Goal: Communication & Community: Answer question/provide support

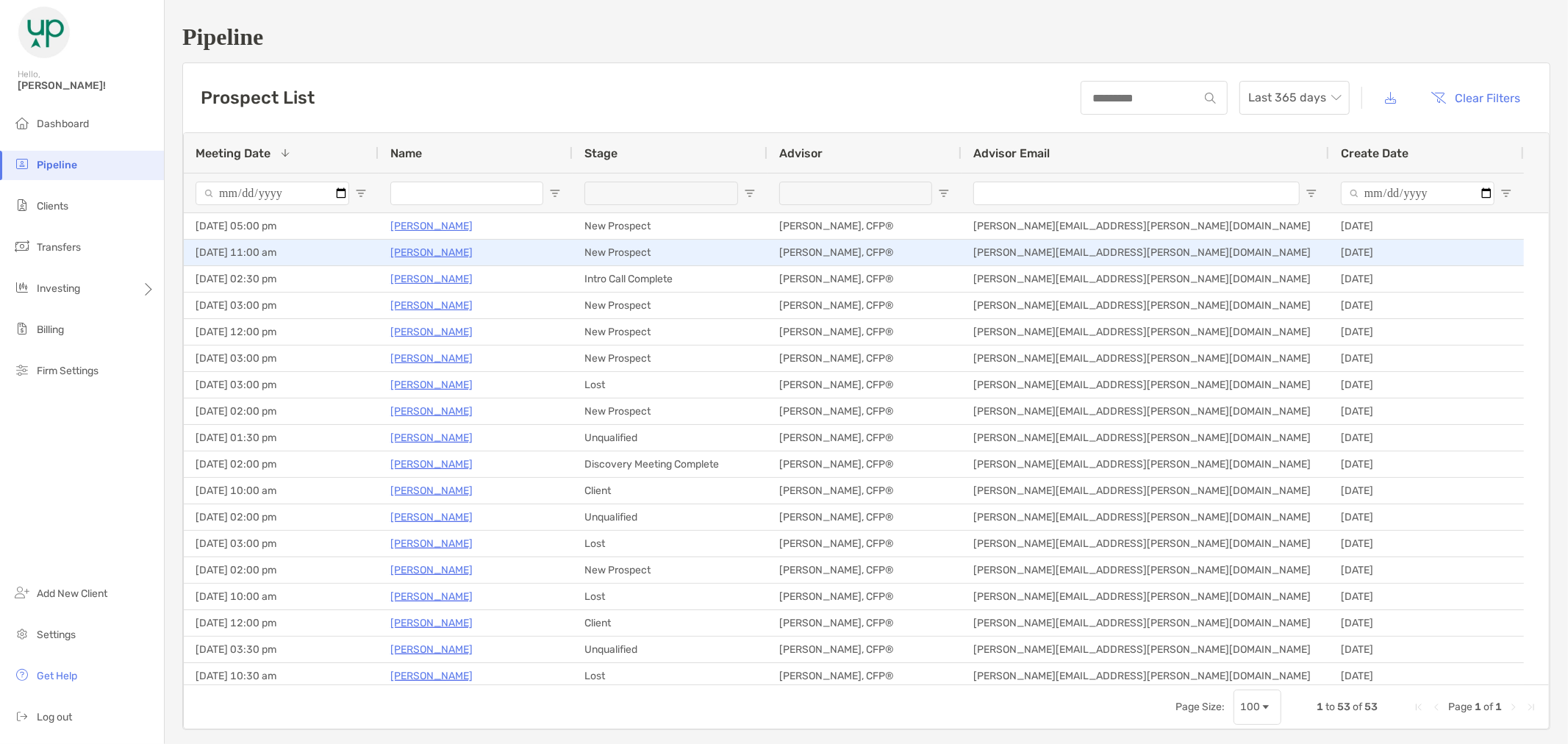
click at [417, 253] on p "[PERSON_NAME]" at bounding box center [432, 253] width 83 height 18
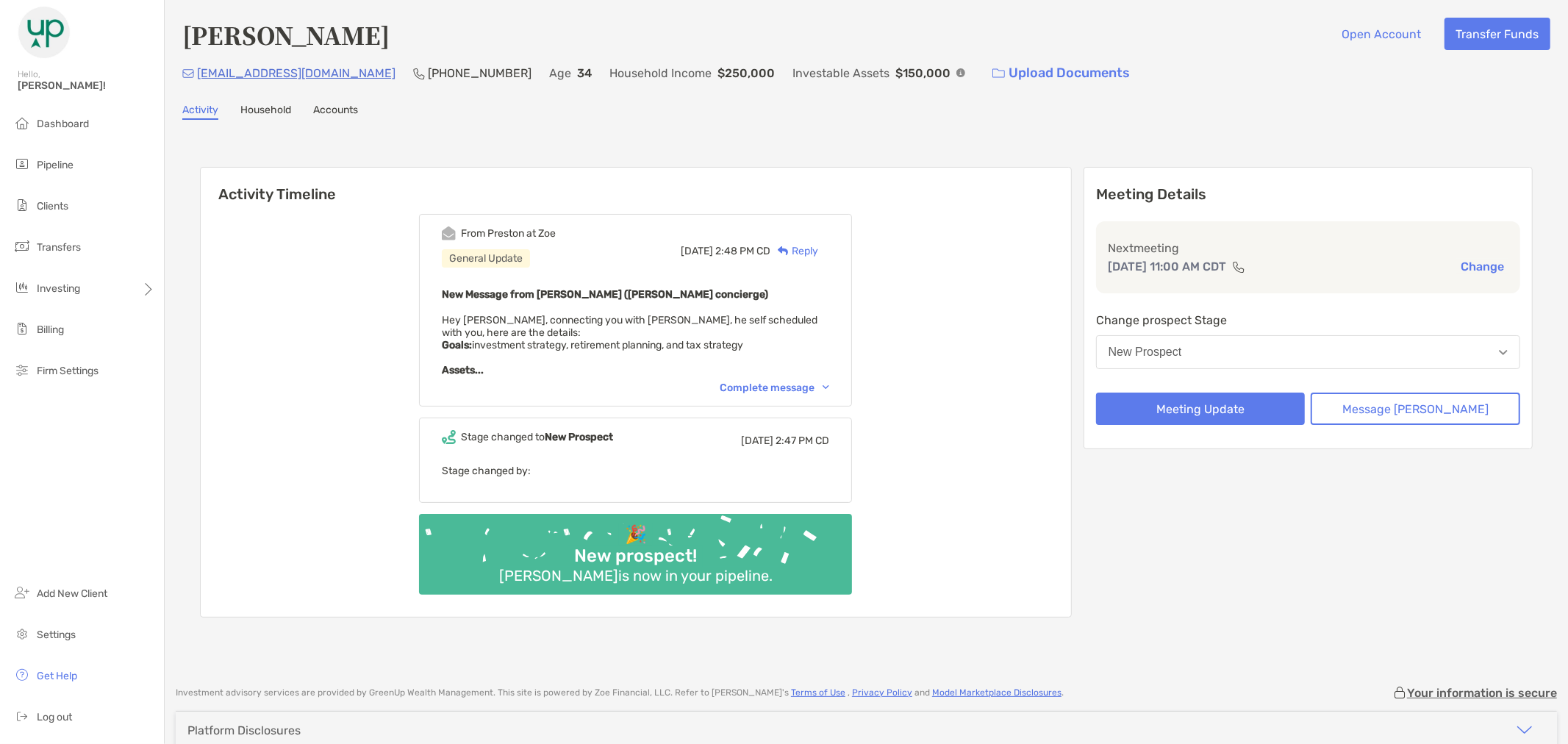
click at [829, 385] on img at bounding box center [825, 387] width 6 height 5
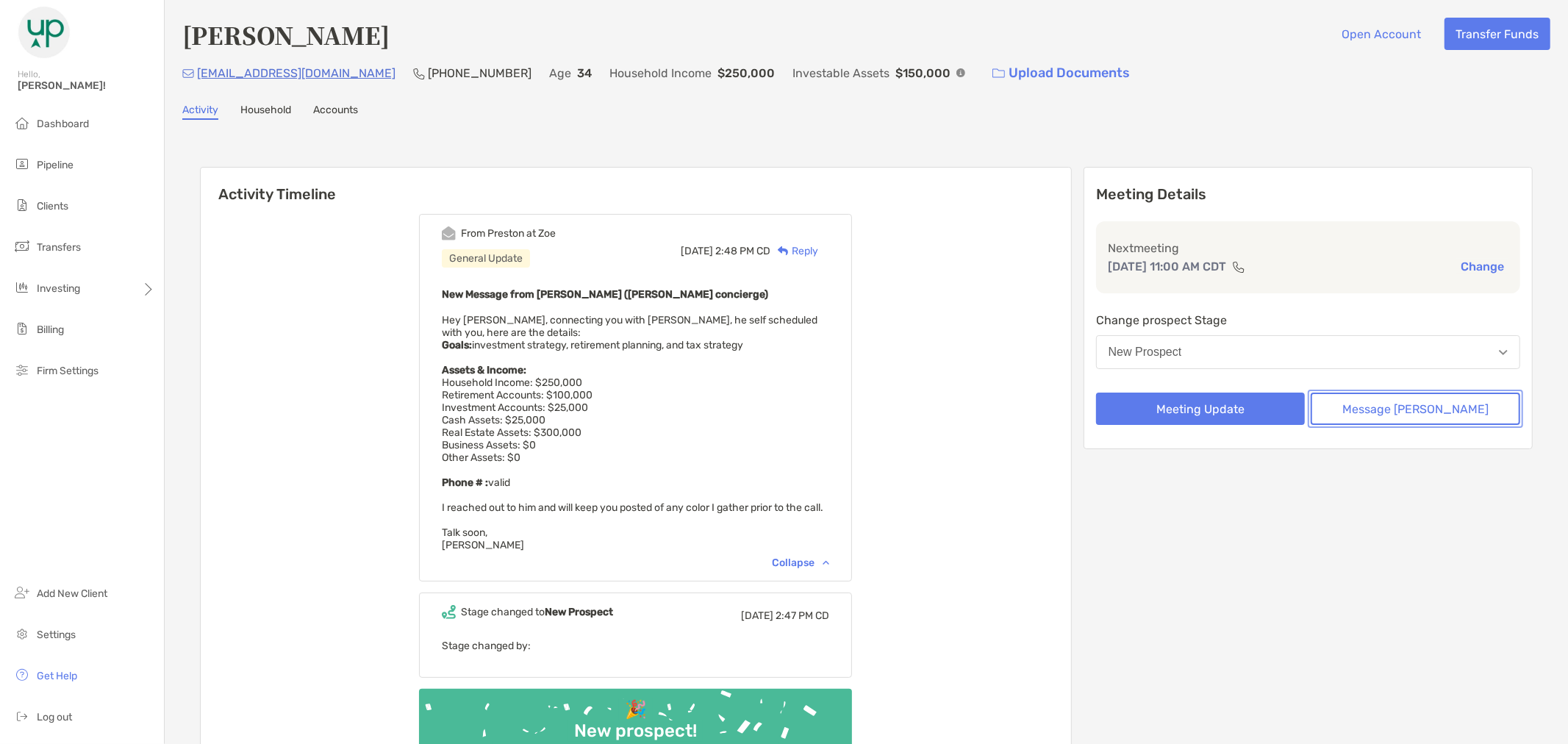
click at [1414, 406] on button "Message [PERSON_NAME]" at bounding box center [1415, 409] width 210 height 33
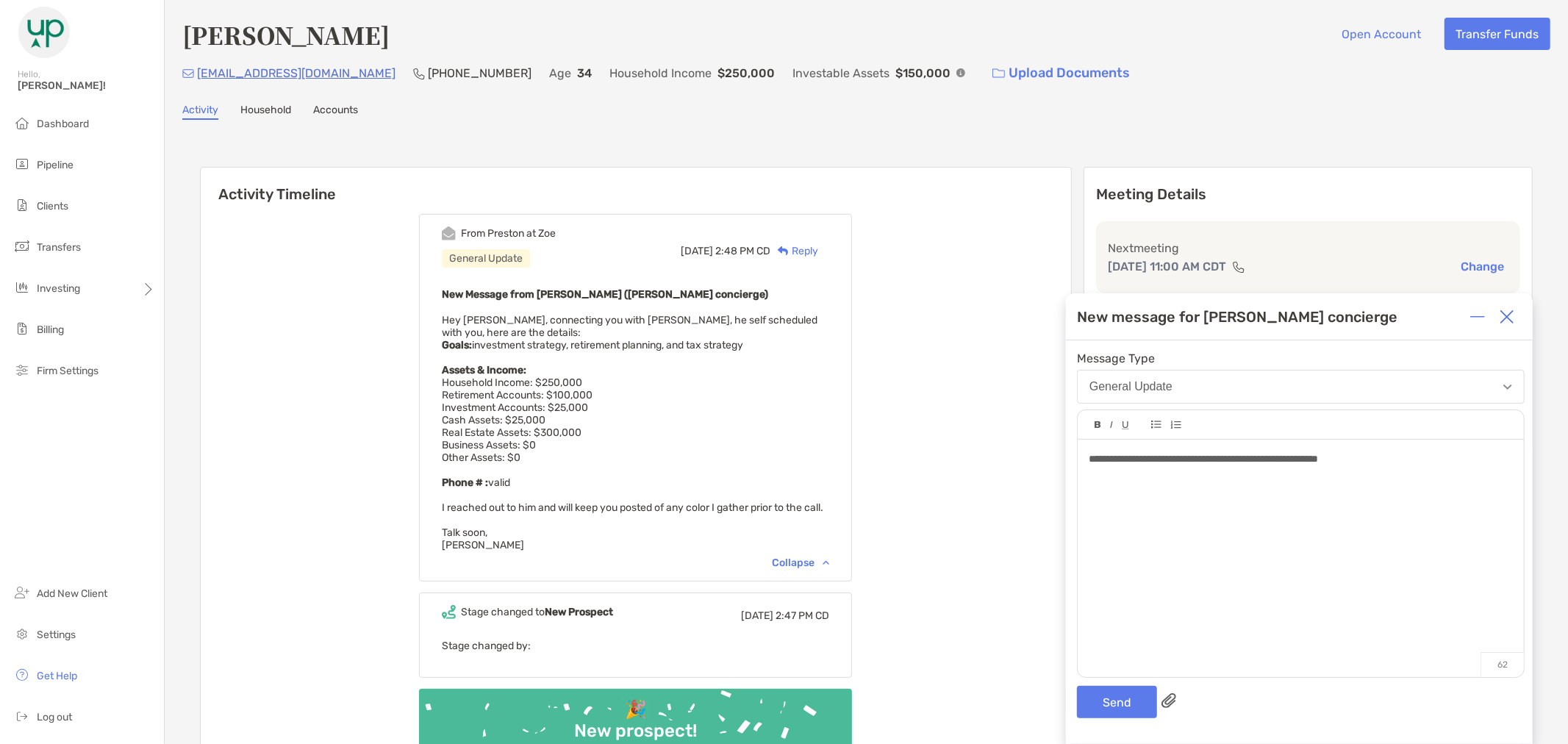
click at [1239, 461] on span "**********" at bounding box center [1203, 458] width 229 height 10
click at [1449, 463] on div "**********" at bounding box center [1301, 459] width 424 height 15
click at [1114, 704] on button "Send" at bounding box center [1117, 702] width 80 height 33
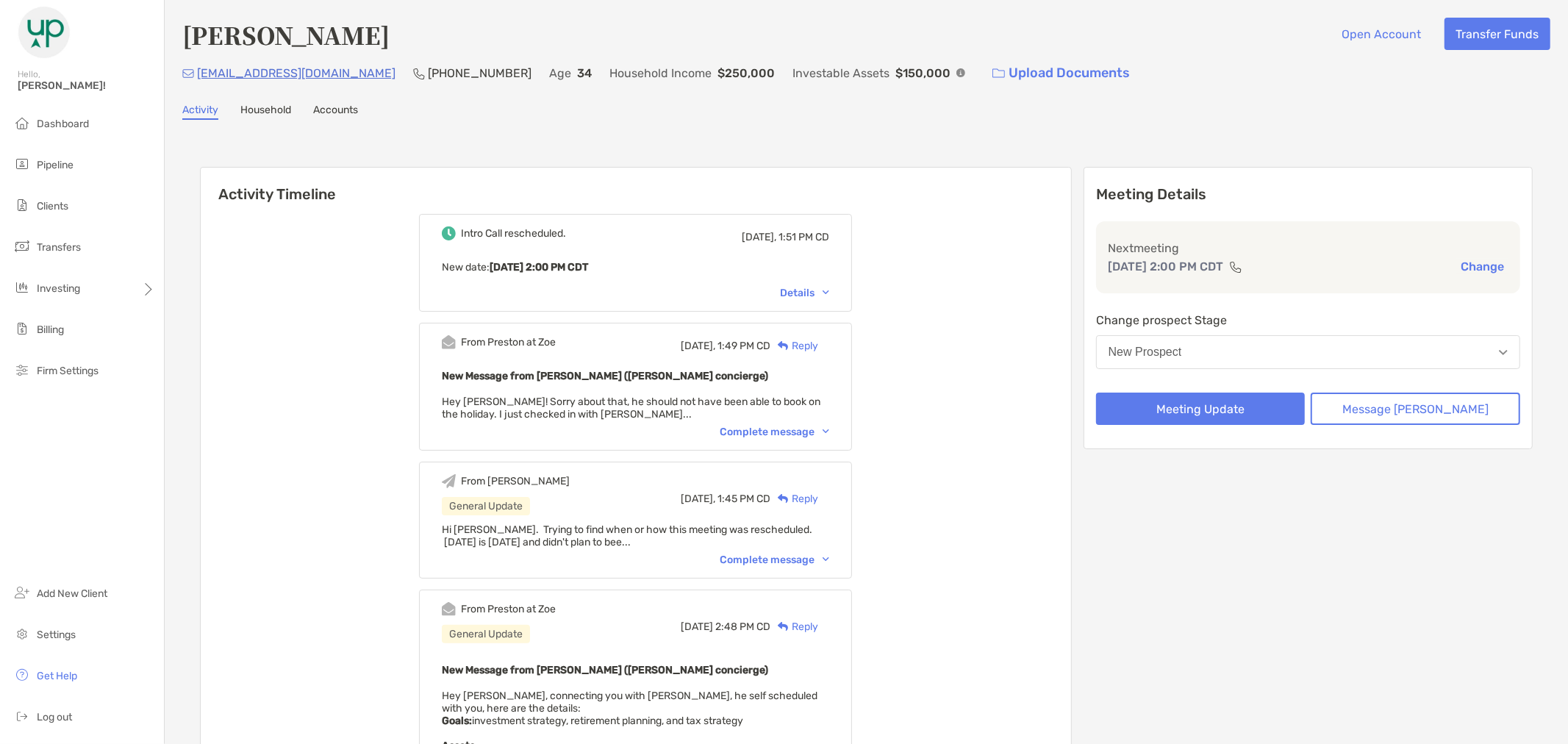
click at [818, 342] on div "Reply" at bounding box center [794, 345] width 48 height 15
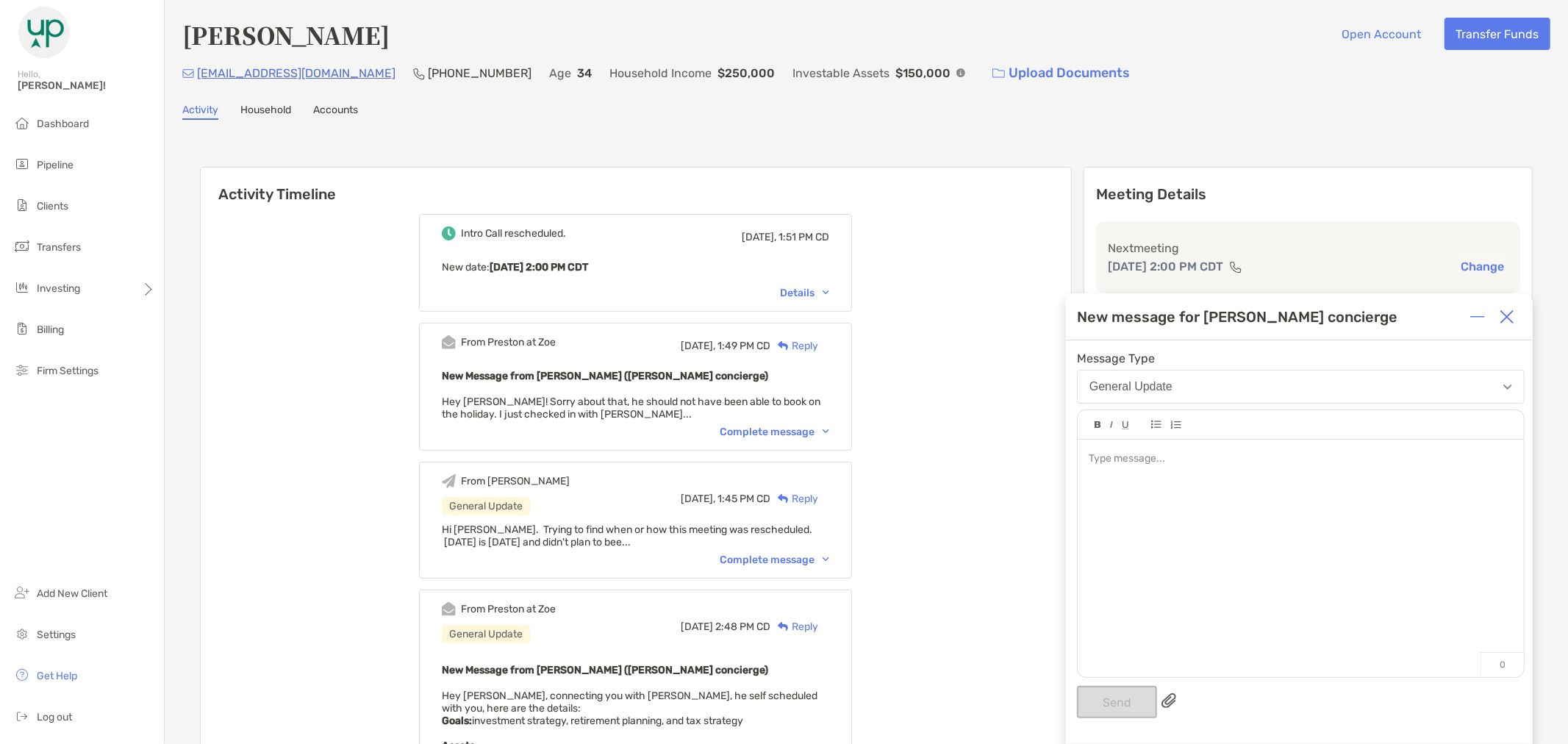
click at [829, 431] on img at bounding box center [825, 431] width 6 height 5
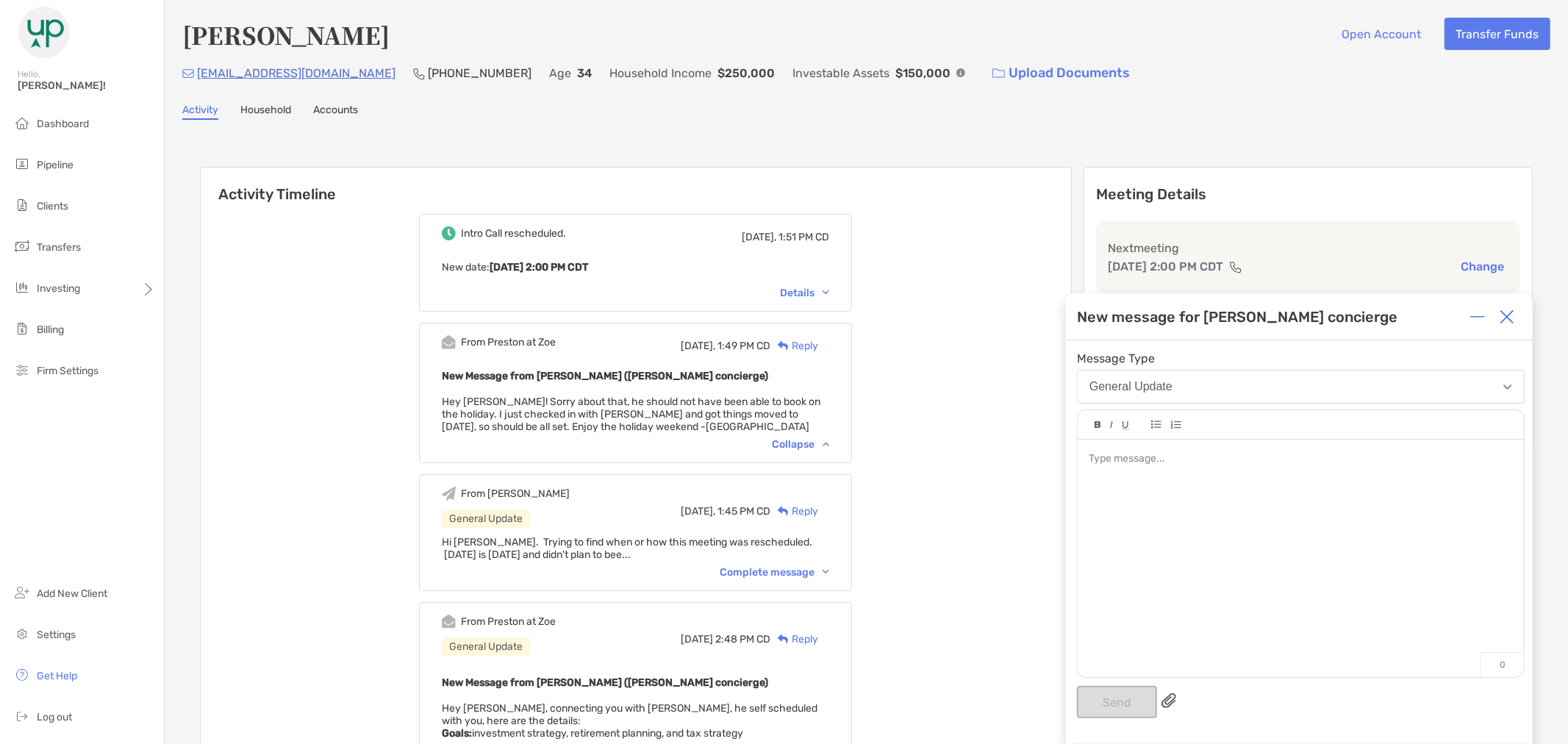
click at [1228, 501] on div at bounding box center [1301, 551] width 446 height 223
click at [1125, 696] on button "Send" at bounding box center [1117, 702] width 80 height 33
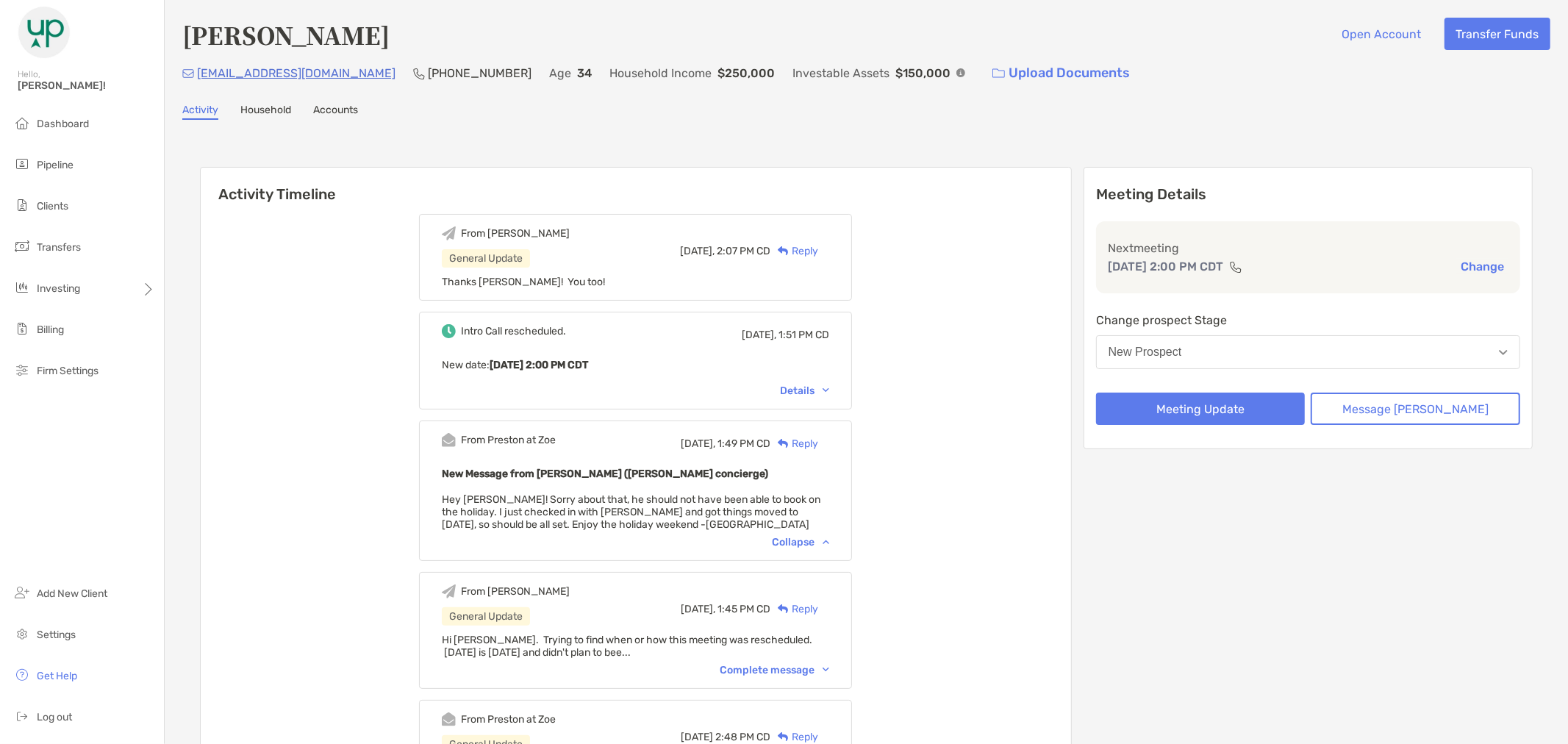
click at [1333, 140] on div "Activity Timeline From [PERSON_NAME] General Update [DATE], 2:07 PM CD Reply Th…" at bounding box center [866, 637] width 1368 height 1005
